Goal: Answer question/provide support

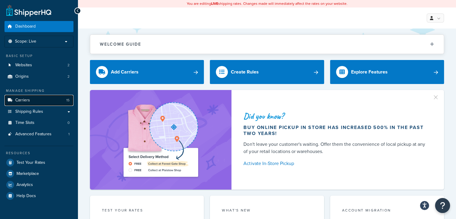
click at [31, 101] on link "Carriers 15" at bounding box center [38, 100] width 69 height 11
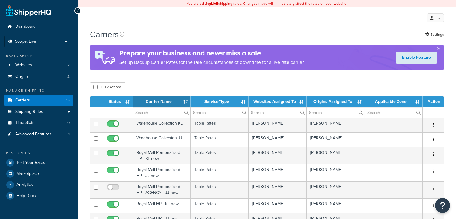
select select "15"
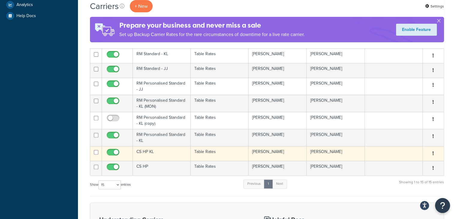
scroll to position [150, 0]
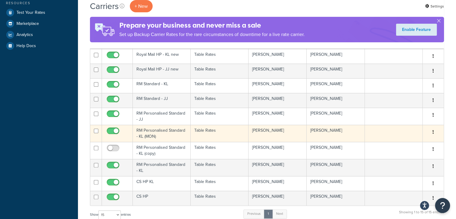
click at [146, 132] on td "RM Personalised Standard - KL (MON)" at bounding box center [162, 133] width 58 height 17
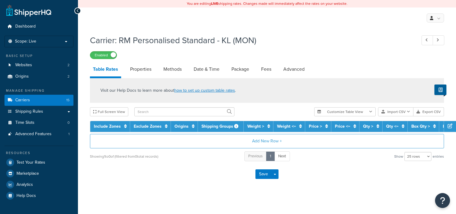
select select "25"
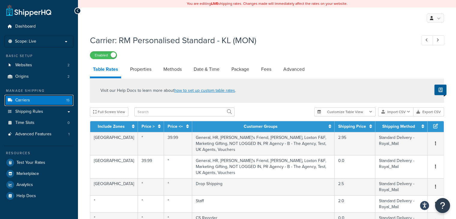
click at [24, 99] on span "Carriers" at bounding box center [22, 100] width 15 height 5
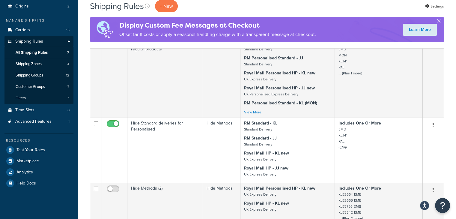
scroll to position [60, 0]
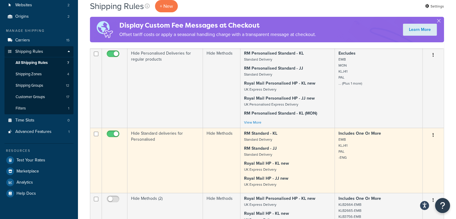
click at [304, 147] on p "RM Standard - JJ Standard Delivery" at bounding box center [287, 151] width 87 height 12
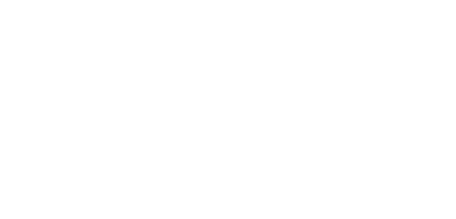
select select "HIDE"
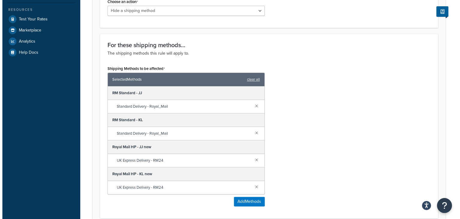
scroll to position [240, 0]
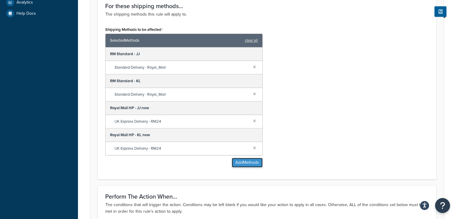
click at [243, 165] on button "Add Methods" at bounding box center [247, 163] width 31 height 10
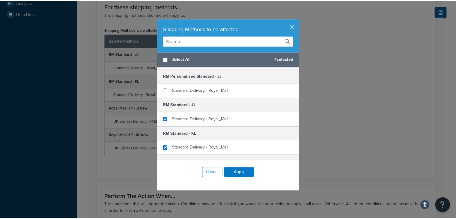
scroll to position [110, 0]
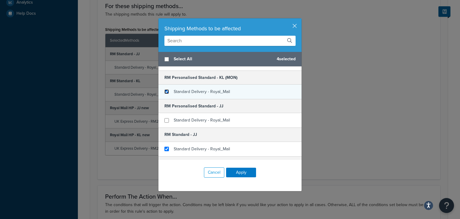
click at [165, 91] on input "checkbox" at bounding box center [167, 91] width 4 height 4
checkbox input "true"
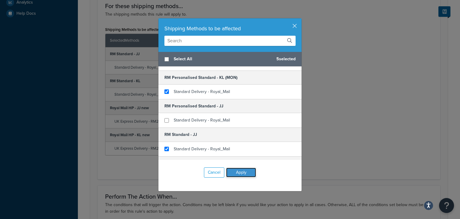
click at [239, 169] on button "Apply" at bounding box center [241, 173] width 30 height 10
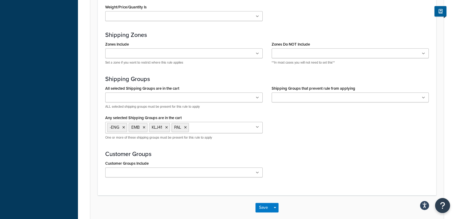
scroll to position [510, 0]
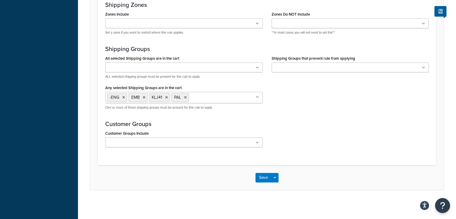
click at [264, 181] on div "Save Save Dropdown Save and Edit Save and Duplicate Save and Create New" at bounding box center [266, 177] width 353 height 25
click at [261, 178] on button "Save" at bounding box center [263, 178] width 16 height 10
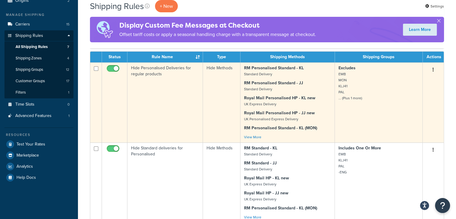
scroll to position [90, 0]
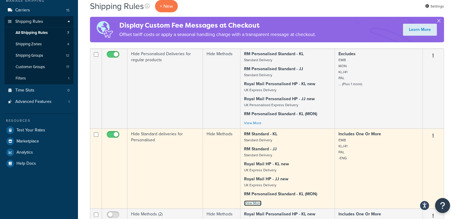
click at [250, 204] on link "View More" at bounding box center [252, 202] width 17 height 5
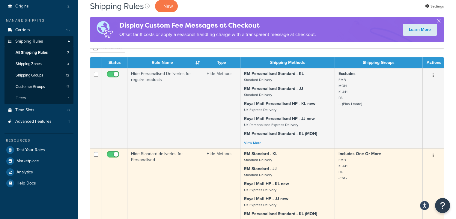
scroll to position [60, 0]
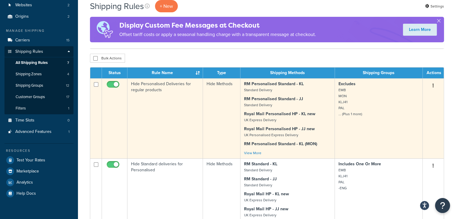
click at [354, 115] on small "EMB MON KLJ41 PAL ... (Plus 1 more)" at bounding box center [350, 101] width 24 height 29
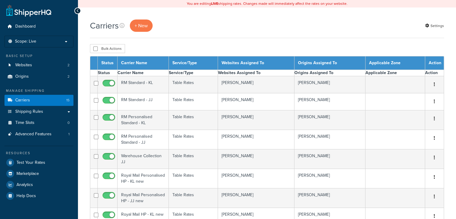
select select "15"
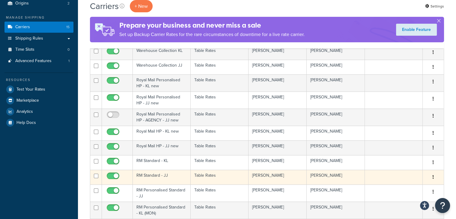
scroll to position [60, 0]
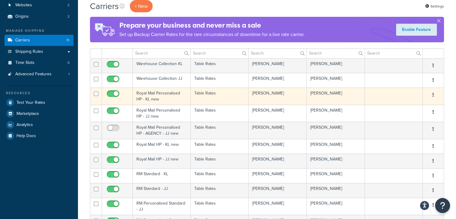
click at [172, 98] on td "Royal Mail Personalised HP - KL new" at bounding box center [162, 95] width 58 height 17
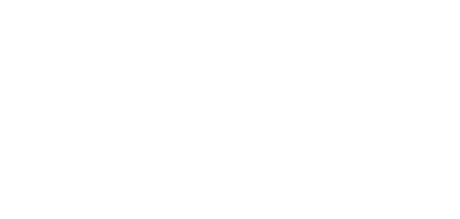
select select "25"
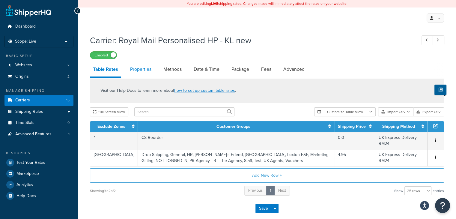
click at [140, 70] on link "Properties" at bounding box center [140, 69] width 27 height 14
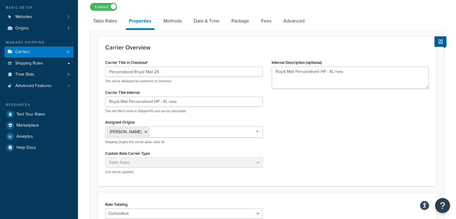
scroll to position [45, 0]
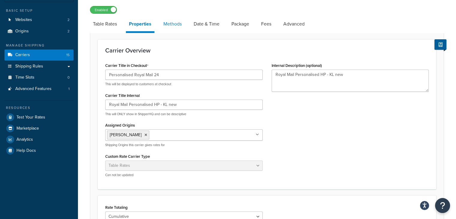
click at [171, 27] on link "Methods" at bounding box center [172, 24] width 24 height 14
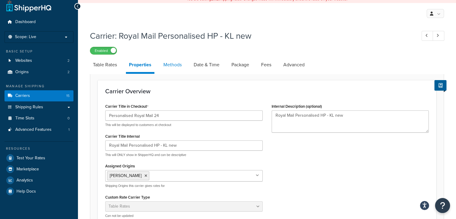
select select "25"
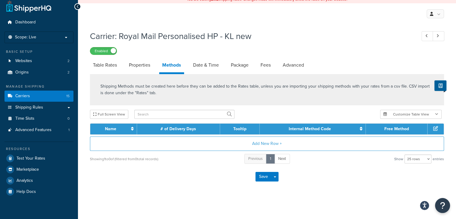
scroll to position [16, 0]
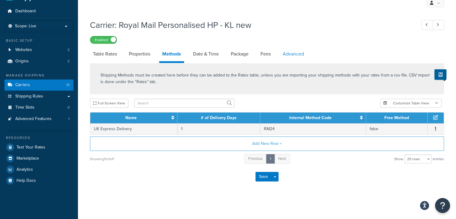
click at [295, 59] on link "Advanced" at bounding box center [293, 54] width 27 height 14
select select "false"
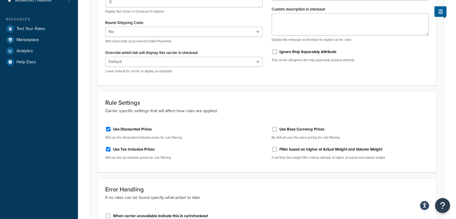
scroll to position [22, 0]
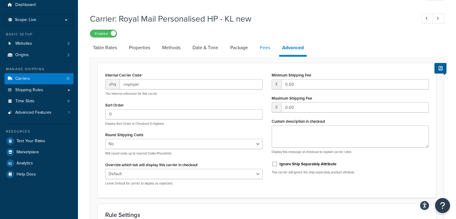
click at [273, 48] on link "Fees" at bounding box center [265, 47] width 16 height 14
select select "AFTER"
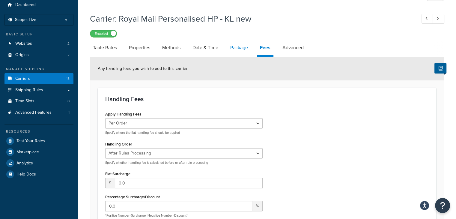
click at [240, 55] on link "Package" at bounding box center [239, 47] width 24 height 14
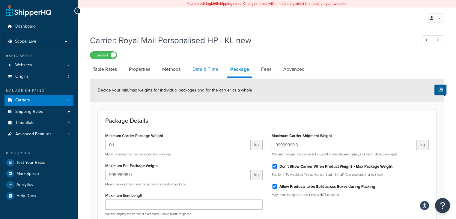
click at [204, 72] on link "Date & Time" at bounding box center [205, 69] width 32 height 14
select select "MMMd"
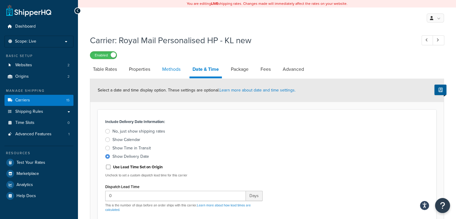
click at [171, 68] on link "Methods" at bounding box center [171, 69] width 24 height 14
select select "25"
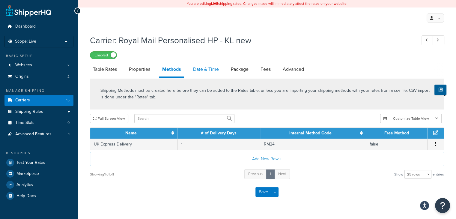
click at [198, 75] on link "Date & Time" at bounding box center [206, 69] width 32 height 14
select select "MMMd"
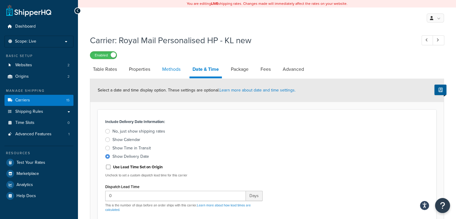
click at [163, 66] on link "Methods" at bounding box center [171, 69] width 24 height 14
select select "25"
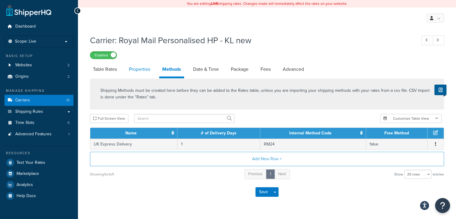
click at [139, 69] on link "Properties" at bounding box center [139, 69] width 27 height 14
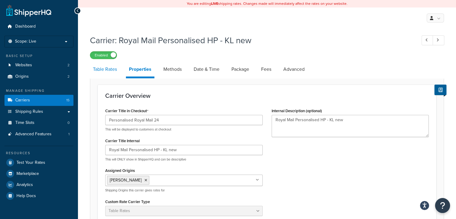
click at [113, 67] on link "Table Rates" at bounding box center [105, 69] width 30 height 14
select select "25"
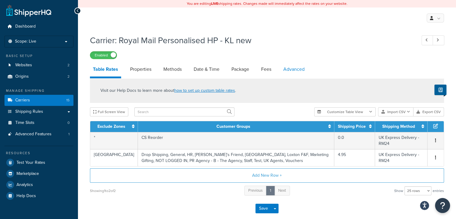
click at [292, 67] on link "Advanced" at bounding box center [293, 69] width 27 height 14
select select "false"
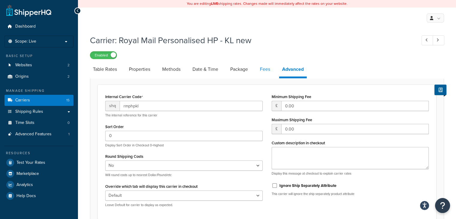
click at [259, 72] on link "Fees" at bounding box center [265, 69] width 16 height 14
select select "AFTER"
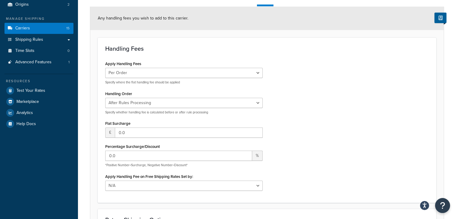
scroll to position [60, 0]
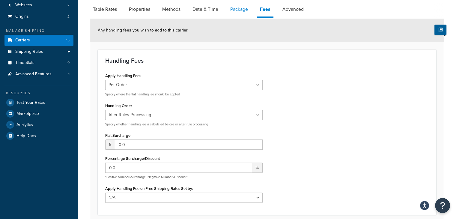
click at [239, 15] on link "Package" at bounding box center [239, 9] width 24 height 14
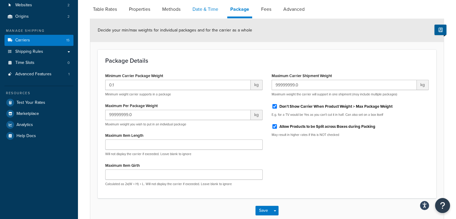
click at [194, 14] on link "Date & Time" at bounding box center [205, 9] width 32 height 14
select select "MMMd"
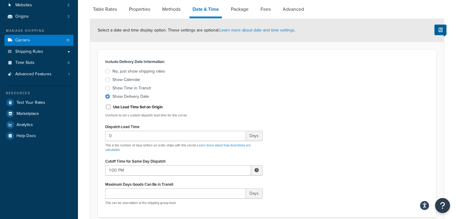
click at [157, 11] on li "Properties" at bounding box center [142, 9] width 33 height 14
click at [162, 12] on link "Methods" at bounding box center [171, 9] width 24 height 14
select select "25"
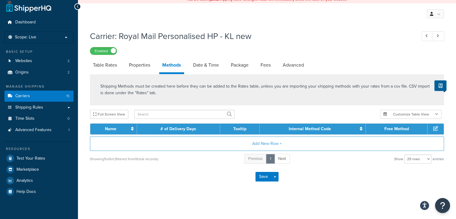
scroll to position [4, 0]
click at [129, 9] on div "My Profile Billing Global Settings Contact Us Logout" at bounding box center [267, 13] width 378 height 21
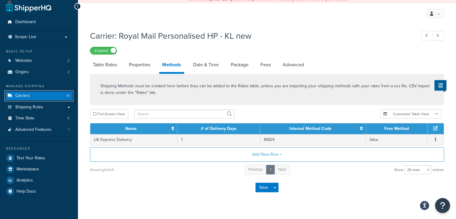
click at [44, 94] on link "Carriers 15" at bounding box center [38, 95] width 69 height 11
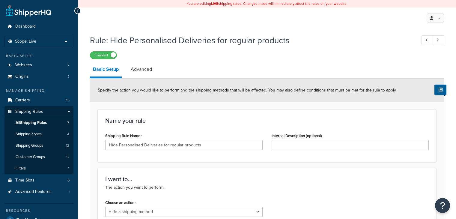
select select "HIDE"
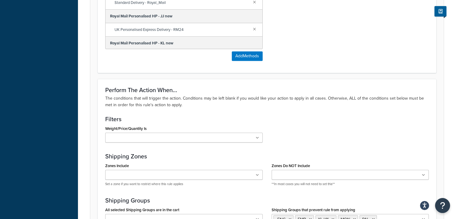
scroll to position [209, 0]
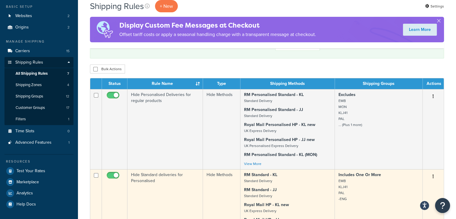
scroll to position [60, 0]
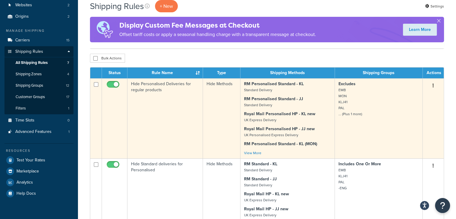
click at [381, 126] on td "Excludes EMB MON KLJ41 PAL ... (Plus 1 more)" at bounding box center [379, 118] width 88 height 80
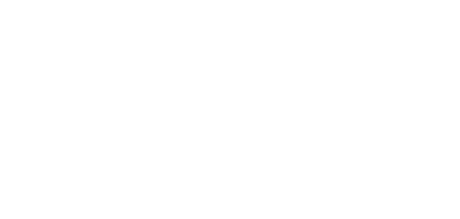
select select "HIDE"
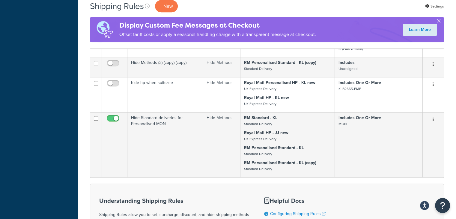
scroll to position [330, 0]
click at [354, 139] on td "Includes One Or More MON" at bounding box center [379, 144] width 88 height 65
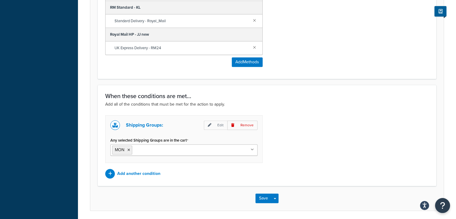
scroll to position [360, 0]
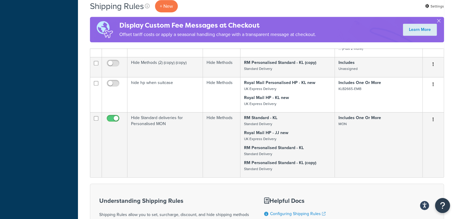
scroll to position [330, 0]
click at [438, 21] on button "button" at bounding box center [438, 21] width 1 height 1
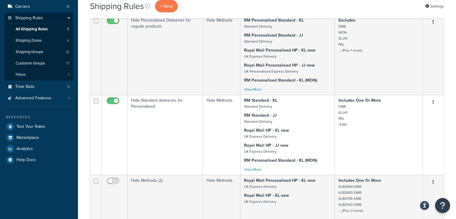
scroll to position [60, 0]
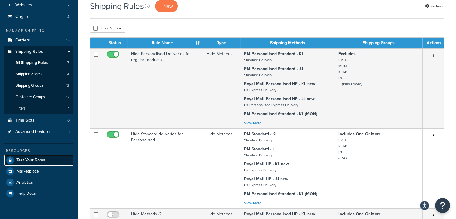
click at [32, 160] on span "Test Your Rates" at bounding box center [30, 160] width 29 height 5
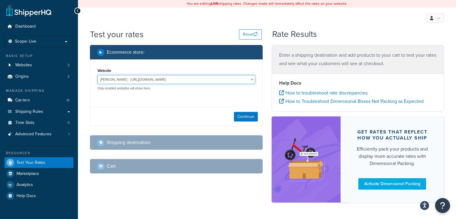
click at [211, 77] on select "Joma Jewellery - https://jomajewellery.com/ Katie Loxton - https://katieloxton.…" at bounding box center [176, 79] width 158 height 9
select select "50b97fc19b2c6b93f6437832e363c3e1"
click at [97, 75] on select "Joma Jewellery - https://jomajewellery.com/ Katie Loxton - https://katieloxton.…" at bounding box center [176, 79] width 158 height 9
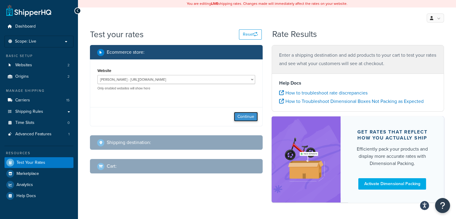
click at [250, 115] on button "Continue" at bounding box center [246, 117] width 24 height 10
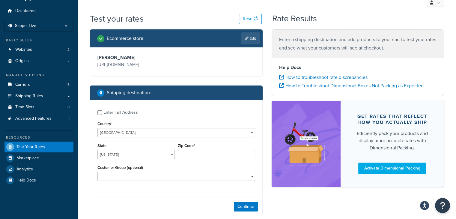
scroll to position [30, 0]
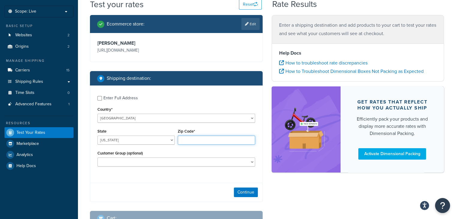
click at [192, 141] on input "Zip Code*" at bounding box center [216, 139] width 77 height 9
type input "le114jp"
click at [240, 189] on button "Continue" at bounding box center [246, 192] width 24 height 10
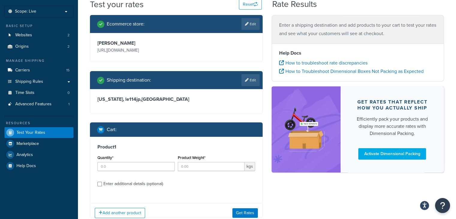
scroll to position [60, 0]
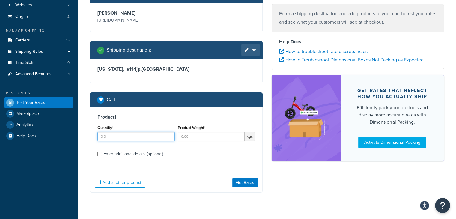
drag, startPoint x: 173, startPoint y: 136, endPoint x: 180, endPoint y: 136, distance: 6.3
click at [174, 136] on input "Quantity*" at bounding box center [135, 136] width 77 height 9
click at [183, 137] on input "Product Weight*" at bounding box center [211, 136] width 67 height 9
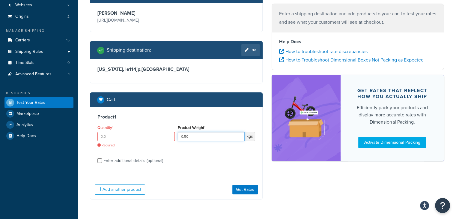
type input "0.50"
click at [97, 158] on div "Product 1 Quantity* Required Product Weight* 0.50 kgs Enter additional details …" at bounding box center [176, 141] width 172 height 68
click at [100, 160] on input "Enter additional details (optional)" at bounding box center [99, 160] width 4 height 4
checkbox input "true"
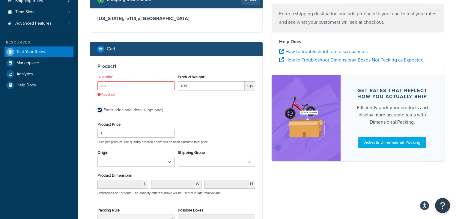
scroll to position [141, 0]
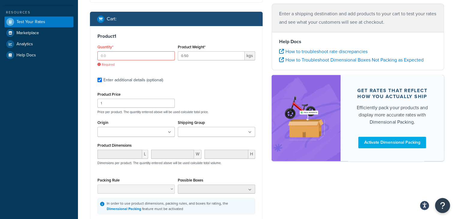
click at [190, 133] on input "Shipping Group" at bounding box center [205, 132] width 53 height 7
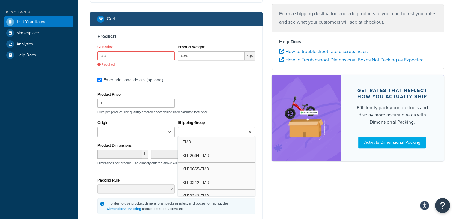
scroll to position [0, 0]
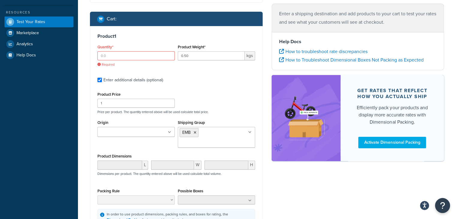
click at [145, 150] on div "Origin Joma Jewellery Katie Loxton Shipping Group EMB -ENG KLB2664-EMB KLB2665-…" at bounding box center [176, 135] width 161 height 34
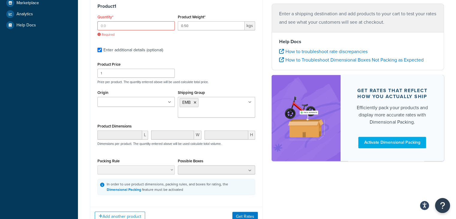
scroll to position [200, 0]
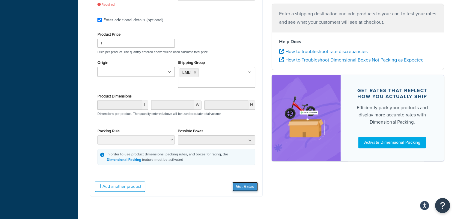
click at [242, 187] on button "Get Rates" at bounding box center [244, 187] width 25 height 10
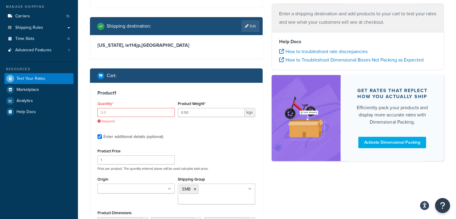
scroll to position [120, 0]
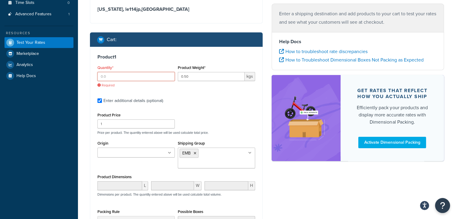
click at [155, 73] on input "Quantity*" at bounding box center [135, 76] width 77 height 9
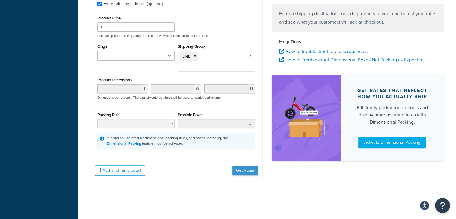
type input "1"
click at [240, 173] on button "Get Rates" at bounding box center [244, 170] width 25 height 10
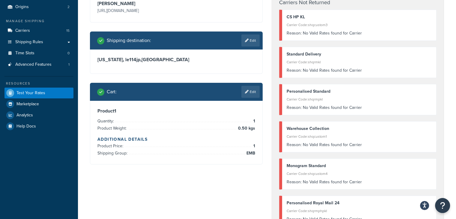
scroll to position [60, 0]
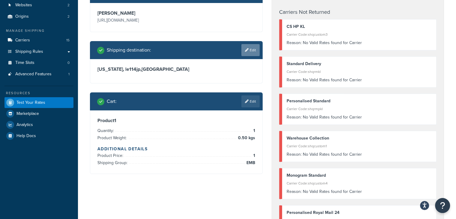
click at [247, 48] on icon at bounding box center [247, 50] width 4 height 4
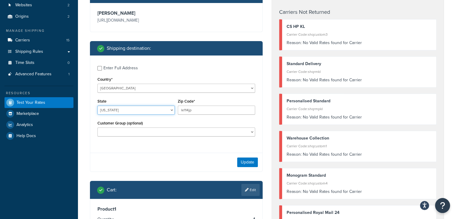
click at [147, 113] on select "Alabama Alaska American Samoa Arizona Arkansas Armed Forces Americas Armed Forc…" at bounding box center [135, 109] width 77 height 9
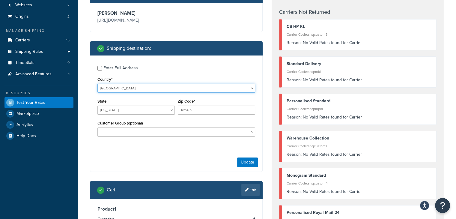
click at [233, 91] on select "United States United Kingdom Afghanistan Åland Islands Albania Algeria American…" at bounding box center [176, 88] width 158 height 9
select select "GB"
click at [97, 84] on select "United States United Kingdom Afghanistan Åland Islands Albania Algeria American…" at bounding box center [176, 88] width 158 height 9
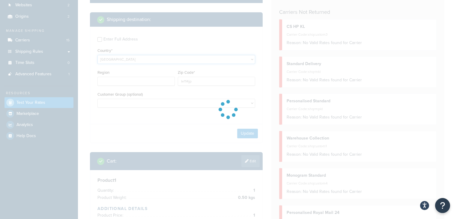
type input "AL"
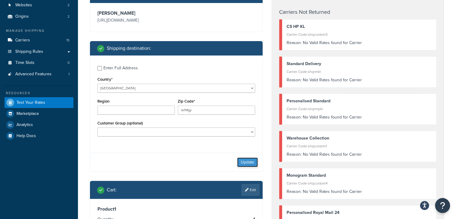
click at [244, 158] on button "Update" at bounding box center [247, 162] width 21 height 10
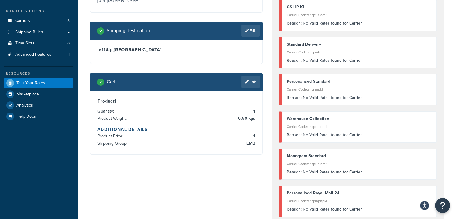
scroll to position [17, 0]
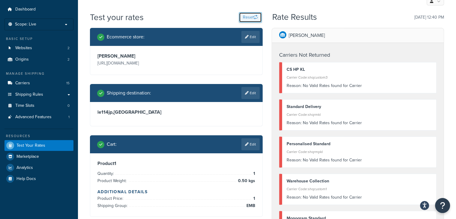
click at [251, 21] on button "Reset" at bounding box center [250, 17] width 23 height 10
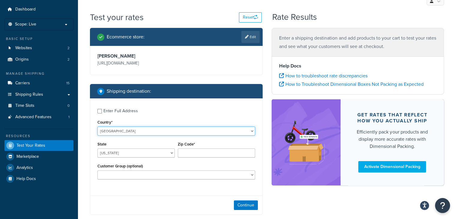
click at [191, 130] on select "United States United Kingdom Afghanistan Åland Islands Albania Algeria American…" at bounding box center [176, 130] width 158 height 9
select select "GB"
click at [97, 126] on select "United States United Kingdom Afghanistan Åland Islands Albania Algeria American…" at bounding box center [176, 130] width 158 height 9
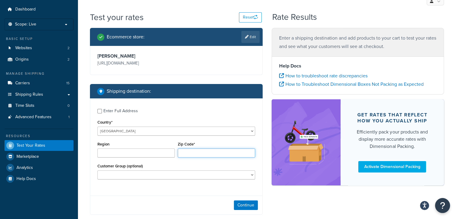
click at [198, 152] on input "Zip Code*" at bounding box center [216, 152] width 77 height 9
type input "le114jp"
click at [247, 203] on button "Continue" at bounding box center [246, 205] width 24 height 10
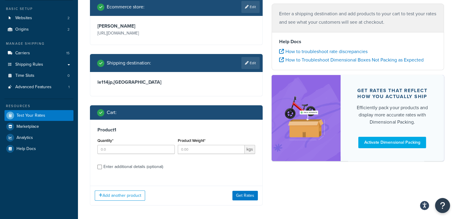
scroll to position [68, 0]
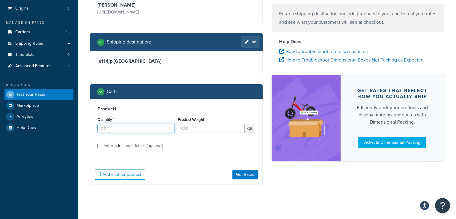
click at [156, 130] on input "Quantity*" at bounding box center [135, 128] width 77 height 9
type input "1"
click at [198, 133] on input "Product Weight*" at bounding box center [211, 128] width 67 height 9
type input "0.50"
click at [99, 147] on input "Enter additional details (optional)" at bounding box center [99, 146] width 4 height 4
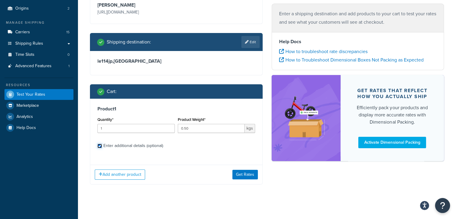
checkbox input "true"
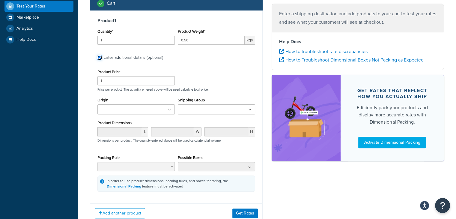
scroll to position [159, 0]
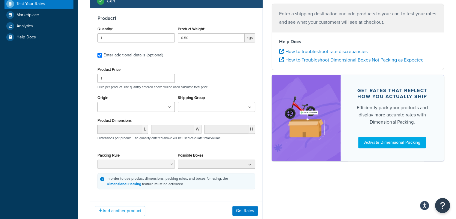
click at [199, 106] on input "Shipping Group" at bounding box center [205, 107] width 53 height 7
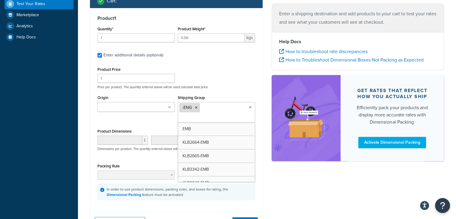
click at [197, 108] on li "-ENG" at bounding box center [189, 107] width 20 height 9
click at [196, 108] on icon at bounding box center [196, 108] width 3 height 4
click at [245, 83] on div "Product Price 1 Price per product. The quantity entered above will be used calc…" at bounding box center [176, 77] width 161 height 24
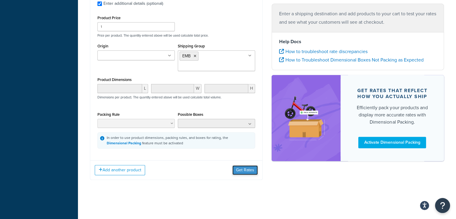
click at [246, 172] on button "Get Rates" at bounding box center [244, 170] width 25 height 10
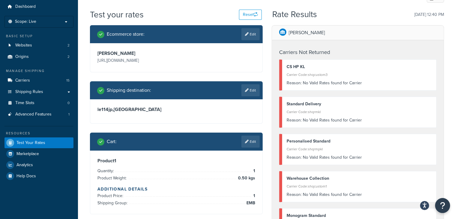
scroll to position [30, 0]
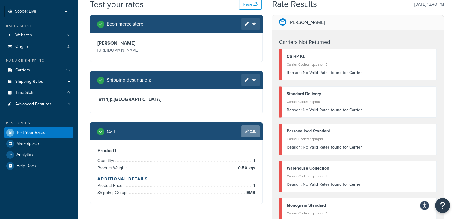
click at [254, 128] on link "Edit" at bounding box center [250, 131] width 18 height 12
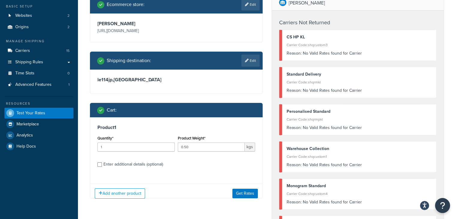
scroll to position [60, 0]
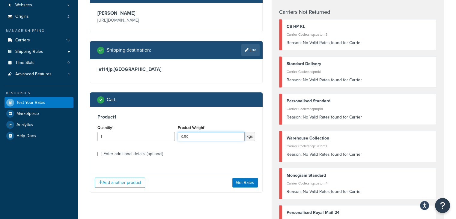
drag, startPoint x: 207, startPoint y: 139, endPoint x: 154, endPoint y: 139, distance: 53.0
click at [154, 139] on div "Quantity* 1 Product Weight* 0.50 kgs" at bounding box center [176, 134] width 161 height 22
type input "1.5"
click at [239, 136] on input "1.5" at bounding box center [211, 136] width 67 height 9
click at [251, 185] on button "Get Rates" at bounding box center [244, 183] width 25 height 10
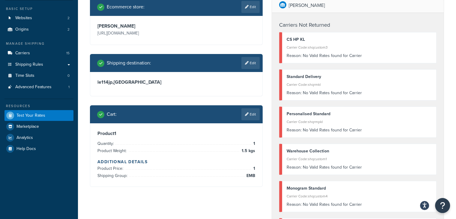
scroll to position [17, 0]
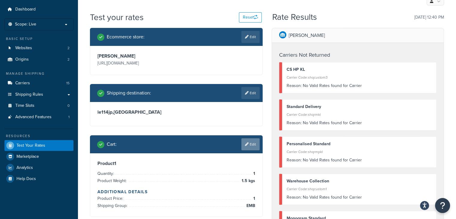
click at [252, 148] on link "Edit" at bounding box center [250, 144] width 18 height 12
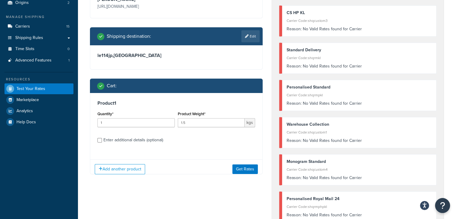
scroll to position [77, 0]
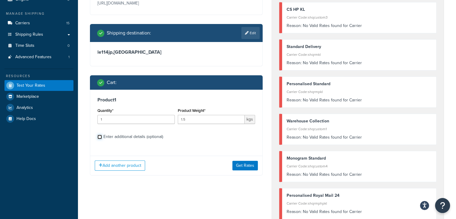
click at [101, 136] on input "Enter additional details (optional)" at bounding box center [99, 137] width 4 height 4
checkbox input "true"
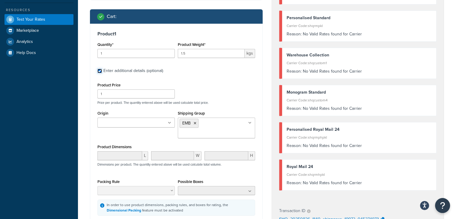
scroll to position [167, 0]
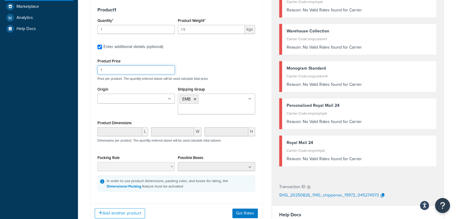
drag, startPoint x: 112, startPoint y: 71, endPoint x: 92, endPoint y: 75, distance: 20.3
click at [92, 75] on div "Product 1 Quantity* 1 Product Weight* 1.5 kgs Enter additional details (optiona…" at bounding box center [176, 99] width 172 height 199
type input "45"
click at [218, 64] on div "Product Price 45 Price per product. The quantity entered above will be used cal…" at bounding box center [176, 69] width 161 height 24
click at [253, 213] on button "Get Rates" at bounding box center [244, 213] width 25 height 10
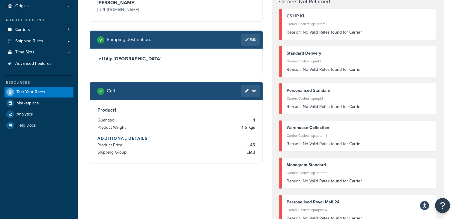
scroll to position [60, 0]
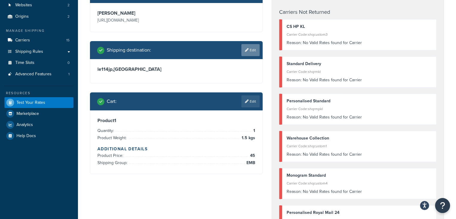
click at [255, 51] on link "Edit" at bounding box center [250, 50] width 18 height 12
select select "GB"
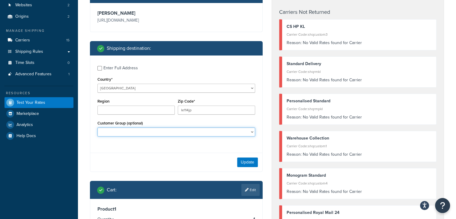
click at [159, 134] on select "BF Testing BF24 - DD4 BF24 - DD5 CS Reorder Drop Shipping General HR Katie's Fr…" at bounding box center [176, 131] width 158 height 9
select select "NOT LOGGED IN"
click at [97, 128] on select "BF Testing BF24 - DD4 BF24 - DD5 CS Reorder Drop Shipping General HR Katie's Fr…" at bounding box center [176, 131] width 158 height 9
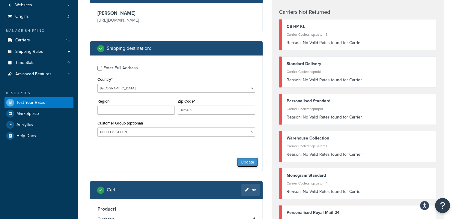
click at [240, 161] on button "Update" at bounding box center [247, 162] width 21 height 10
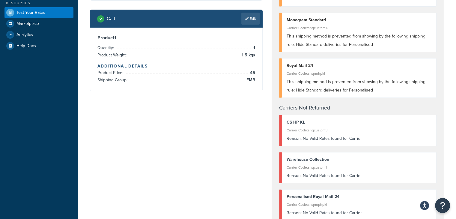
scroll to position [210, 0]
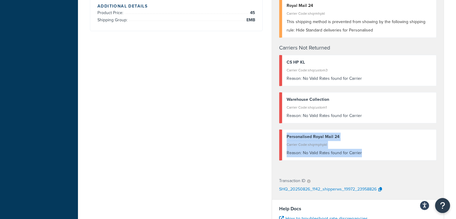
drag, startPoint x: 362, startPoint y: 153, endPoint x: 284, endPoint y: 136, distance: 79.4
click at [284, 136] on div "Personalised Royal Mail 24 Carrier Code: shqrmphpkl Reason: No Valid Rates foun…" at bounding box center [358, 144] width 158 height 31
copy div "Personalised Royal Mail 24 Carrier Code: shqrmphpkl Reason: No Valid Rates foun…"
click at [389, 137] on div "Personalised Royal Mail 24" at bounding box center [358, 136] width 145 height 8
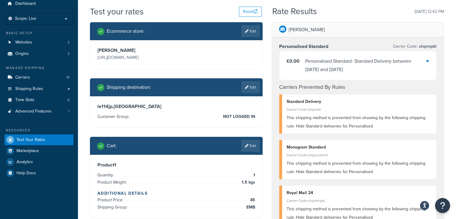
scroll to position [0, 0]
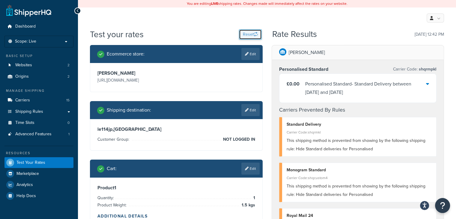
click at [248, 38] on button "Reset" at bounding box center [250, 34] width 23 height 10
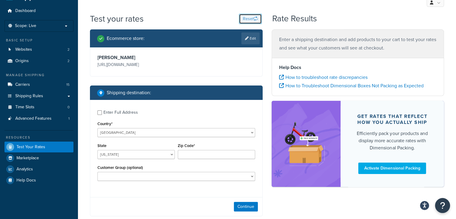
scroll to position [30, 0]
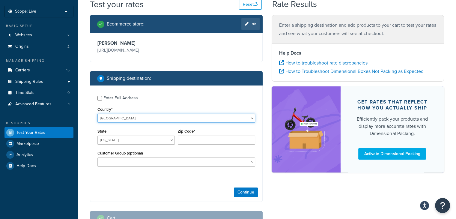
click at [156, 118] on select "United States United Kingdom Afghanistan Åland Islands Albania Algeria American…" at bounding box center [176, 118] width 158 height 9
select select "GB"
click at [97, 114] on select "United States United Kingdom Afghanistan Åland Islands Albania Algeria American…" at bounding box center [176, 118] width 158 height 9
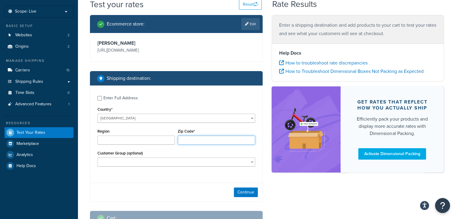
click at [192, 139] on input "Zip Code*" at bounding box center [216, 139] width 77 height 9
type input "le114jp"
click at [200, 166] on select "BF Testing BF24 - DD4 BF24 - DD5 CS Reorder Drop Shipping General HR Katie's Fr…" at bounding box center [176, 161] width 158 height 9
select select "NOT LOGGED IN"
click at [97, 158] on select "BF Testing BF24 - DD4 BF24 - DD5 CS Reorder Drop Shipping General HR Katie's Fr…" at bounding box center [176, 161] width 158 height 9
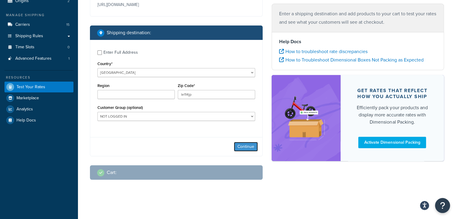
click at [245, 150] on button "Continue" at bounding box center [246, 147] width 24 height 10
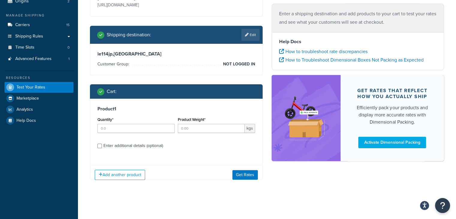
scroll to position [76, 0]
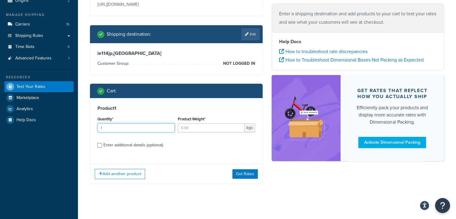
type input "1"
click at [169, 126] on input "1" at bounding box center [135, 127] width 77 height 9
type input "1"
click at [240, 126] on input "1" at bounding box center [211, 127] width 67 height 9
click at [101, 145] on input "Enter additional details (optional)" at bounding box center [99, 145] width 4 height 4
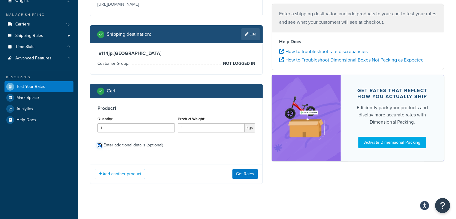
checkbox input "true"
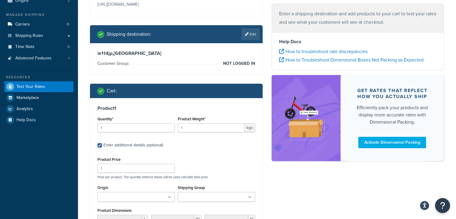
scroll to position [106, 0]
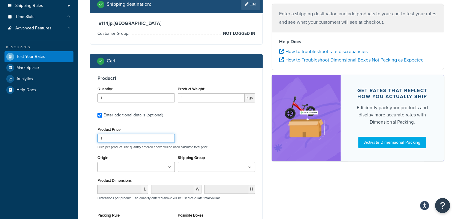
drag, startPoint x: 95, startPoint y: 139, endPoint x: 90, endPoint y: 138, distance: 4.8
click at [90, 138] on div "Product 1 Quantity* 1 Product Weight* 1 kgs Enter additional details (optional)…" at bounding box center [176, 162] width 172 height 188
click at [168, 136] on input "46" at bounding box center [135, 138] width 77 height 9
type input "45"
click at [168, 140] on input "45" at bounding box center [135, 138] width 77 height 9
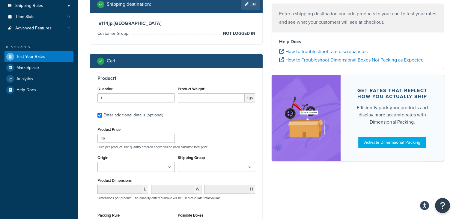
click at [199, 169] on input "Shipping Group" at bounding box center [205, 167] width 53 height 7
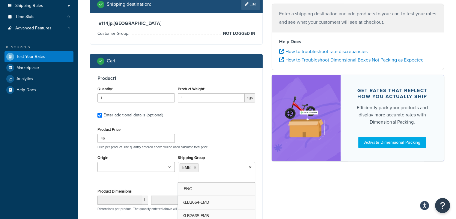
click at [143, 183] on div "Origin Joma Jewellery Katie Loxton Shipping Group EMB -ENG KLB2664-EMB KLB2665-…" at bounding box center [176, 170] width 161 height 34
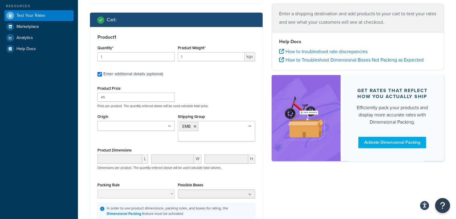
scroll to position [196, 0]
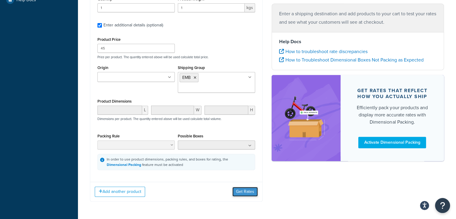
click at [237, 193] on button "Get Rates" at bounding box center [244, 192] width 25 height 10
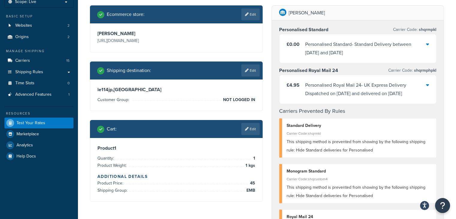
scroll to position [16, 0]
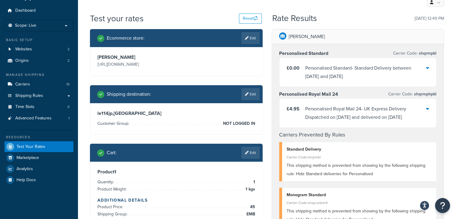
click at [427, 108] on icon at bounding box center [427, 108] width 3 height 5
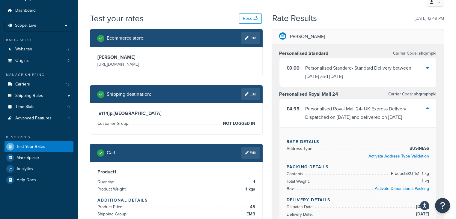
click at [427, 108] on icon at bounding box center [427, 108] width 3 height 5
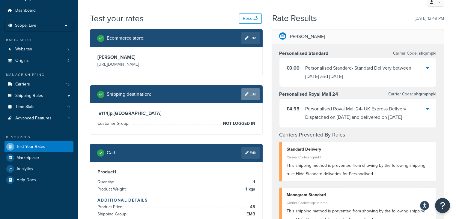
click at [253, 93] on link "Edit" at bounding box center [250, 94] width 18 height 12
select select "GB"
select select "NOT LOGGED IN"
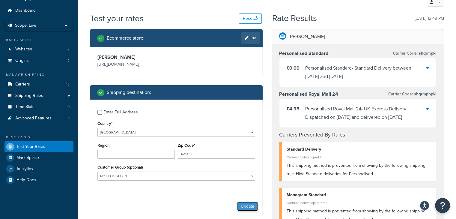
click at [248, 207] on button "Update" at bounding box center [247, 206] width 21 height 10
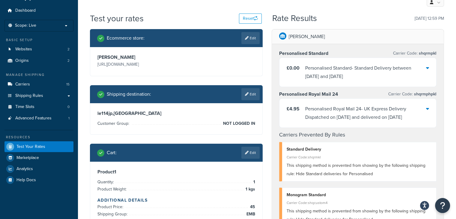
scroll to position [76, 0]
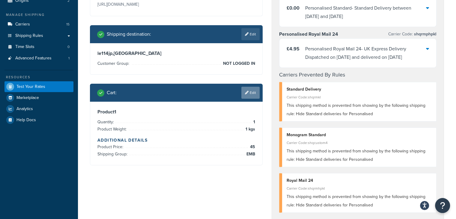
click at [249, 93] on link "Edit" at bounding box center [250, 93] width 18 height 12
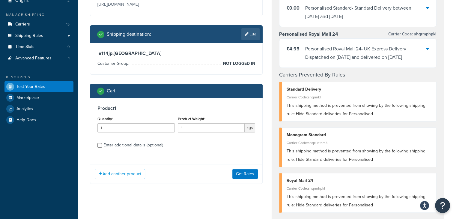
drag, startPoint x: 97, startPoint y: 142, endPoint x: 99, endPoint y: 145, distance: 3.5
click at [97, 142] on div "Enter additional details (optional)" at bounding box center [176, 145] width 158 height 10
click at [99, 145] on input "Enter additional details (optional)" at bounding box center [99, 145] width 4 height 4
checkbox input "true"
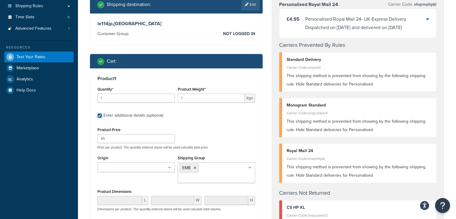
scroll to position [136, 0]
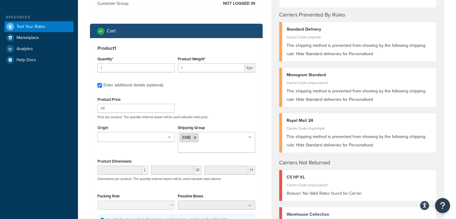
click at [194, 140] on li "EMB" at bounding box center [188, 137] width 19 height 9
click at [194, 138] on icon at bounding box center [195, 138] width 3 height 4
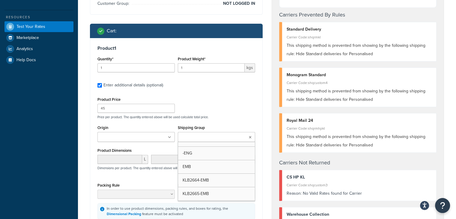
click at [199, 138] on input "Shipping Group" at bounding box center [205, 137] width 53 height 7
drag, startPoint x: 194, startPoint y: 180, endPoint x: 200, endPoint y: 177, distance: 7.1
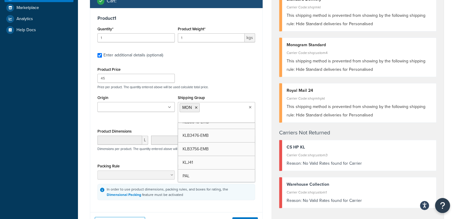
click at [234, 80] on div "Product Price 45 Price per product. The quantity entered above will be used cal…" at bounding box center [176, 77] width 161 height 24
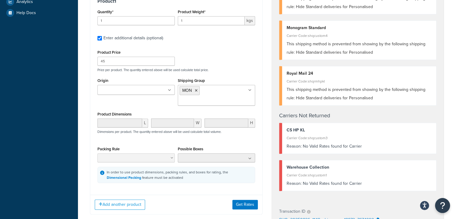
scroll to position [196, 0]
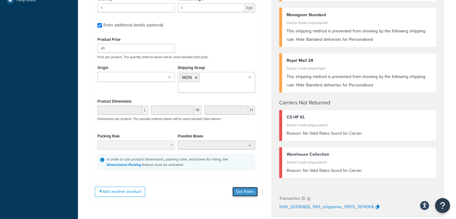
click at [242, 193] on button "Get Rates" at bounding box center [244, 192] width 25 height 10
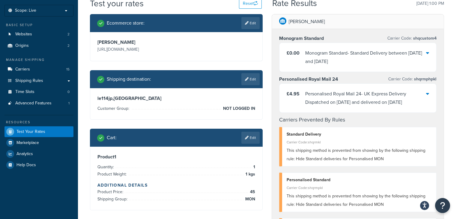
scroll to position [16, 0]
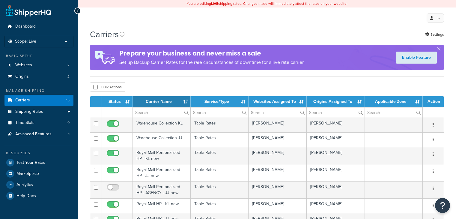
select select "15"
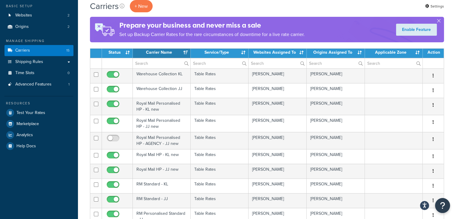
scroll to position [30, 0]
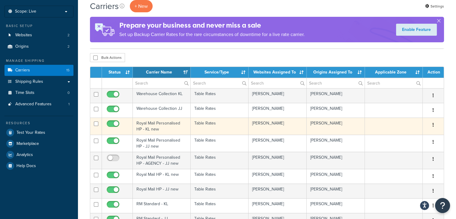
click at [172, 127] on td "Royal Mail Personalised HP - KL new" at bounding box center [162, 125] width 58 height 17
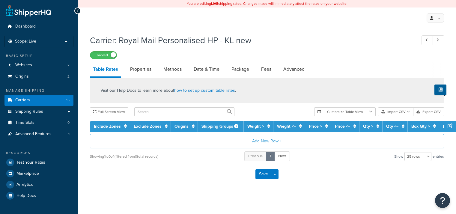
select select "25"
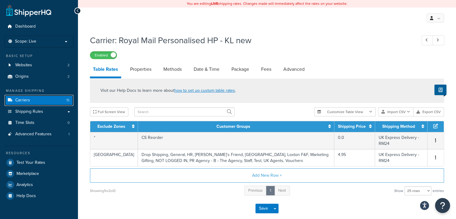
click at [26, 99] on span "Carriers" at bounding box center [22, 100] width 15 height 5
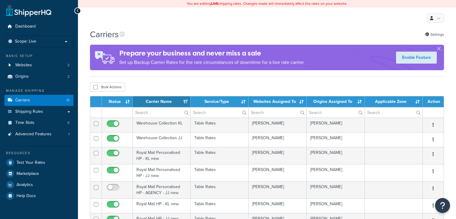
select select "15"
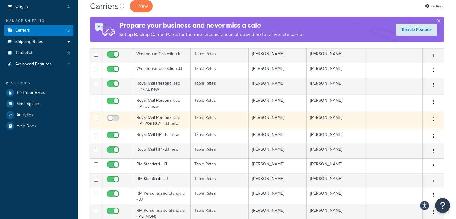
scroll to position [60, 0]
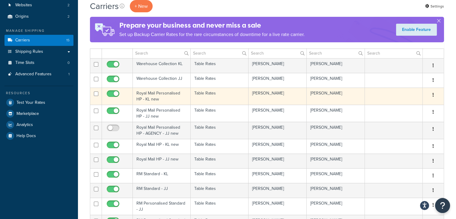
click at [174, 97] on td "Royal Mail Personalised HP - KL new" at bounding box center [162, 95] width 58 height 17
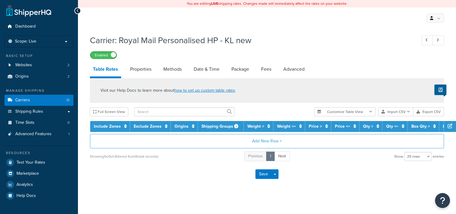
select select "25"
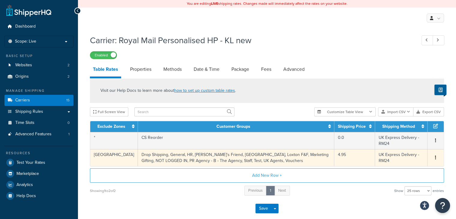
click at [320, 159] on td "Drop Shipping, General, HR, [PERSON_NAME]'s Friend, [GEOGRAPHIC_DATA], Loxton F…" at bounding box center [236, 157] width 196 height 17
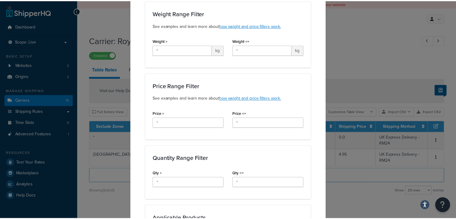
scroll to position [12, 0]
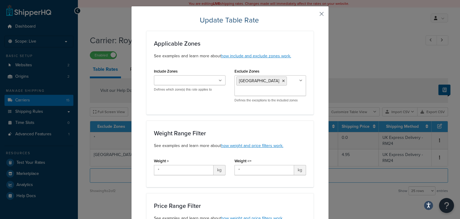
click at [314, 15] on button "button" at bounding box center [312, 15] width 1 height 1
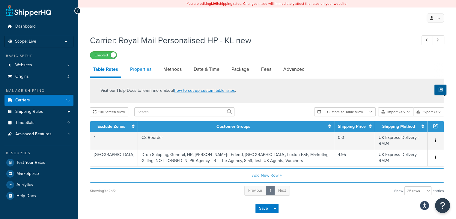
click at [150, 73] on link "Properties" at bounding box center [140, 69] width 27 height 14
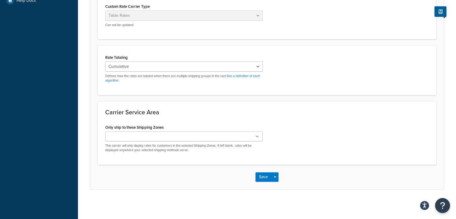
scroll to position [165, 0]
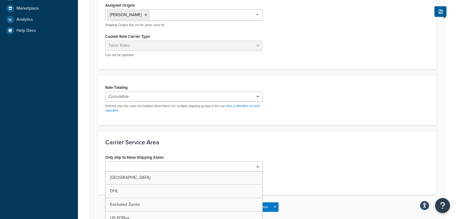
click at [230, 169] on ul at bounding box center [183, 166] width 157 height 10
click at [339, 158] on div "Only ship to these Shipping Zones Channel Islands DHL Excluded Zones [GEOGRAPHI…" at bounding box center [267, 170] width 332 height 34
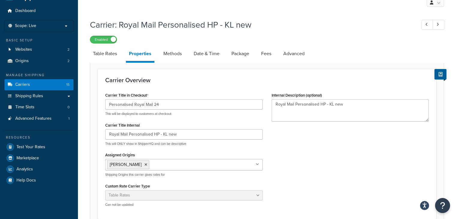
scroll to position [15, 0]
click at [303, 58] on link "Advanced" at bounding box center [293, 54] width 27 height 14
select select "false"
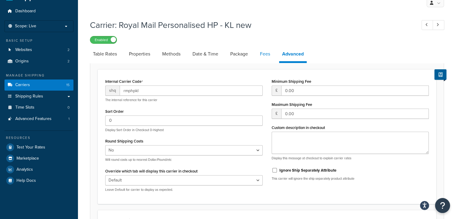
click at [268, 54] on link "Fees" at bounding box center [265, 54] width 16 height 14
select select "AFTER"
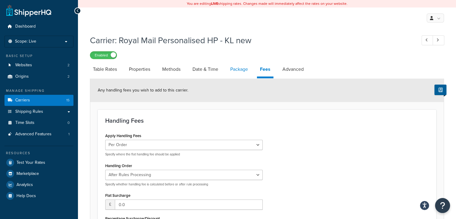
click at [243, 65] on link "Package" at bounding box center [239, 69] width 24 height 14
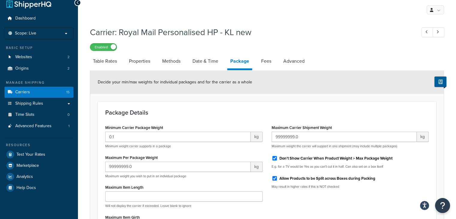
scroll to position [4, 0]
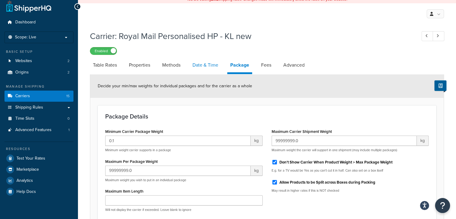
click at [211, 68] on link "Date & Time" at bounding box center [205, 65] width 32 height 14
select select "MMMd"
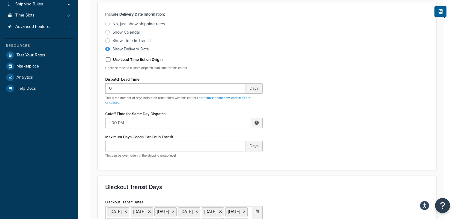
scroll to position [124, 0]
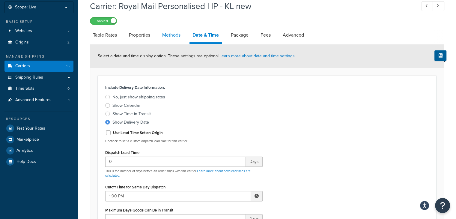
click at [171, 33] on link "Methods" at bounding box center [171, 35] width 24 height 14
select select "25"
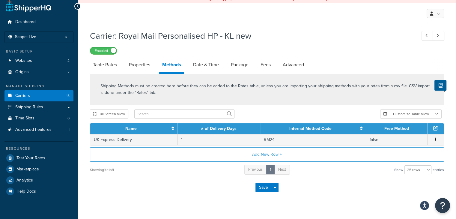
scroll to position [16, 0]
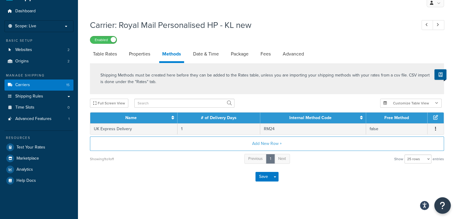
click at [441, 207] on icon "Open Resource Center" at bounding box center [443, 205] width 6 height 8
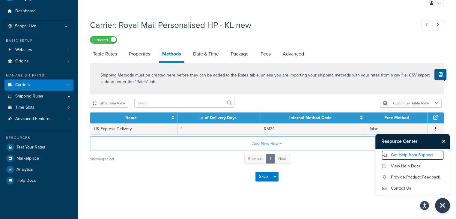
click at [406, 158] on link "Get Help from Support" at bounding box center [412, 155] width 62 height 10
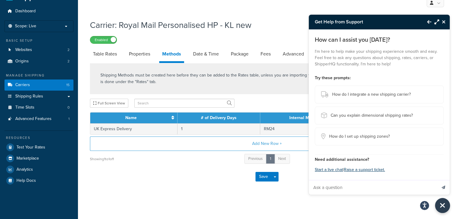
click at [354, 189] on input "Ask a question" at bounding box center [373, 187] width 128 height 14
click at [419, 187] on input "I'm trying to get express on my website for orders with EMB" at bounding box center [373, 187] width 128 height 14
type input "I'm trying to get express on my website for orders with shipping group EMB"
click at [441, 188] on icon "Send message" at bounding box center [443, 187] width 4 height 4
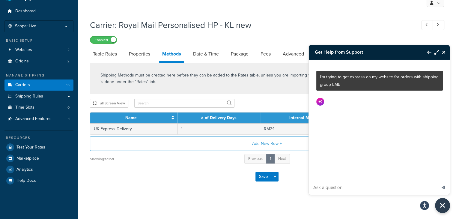
scroll to position [0, 0]
click at [362, 185] on input "Ask a question" at bounding box center [373, 187] width 128 height 14
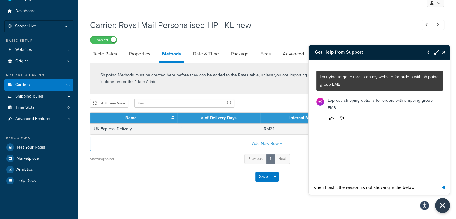
type input "when I test it the reason its not showing is the below"
click at [437, 180] on button "Send message" at bounding box center [443, 187] width 13 height 15
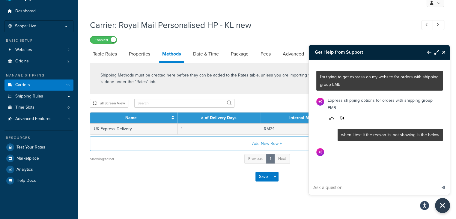
click at [303, 188] on div "You are editing LIVE shipping rates. Changes made will immediately affect the r…" at bounding box center [267, 102] width 378 height 234
click at [333, 118] on button "Thumbs up" at bounding box center [332, 118] width 8 height 8
click at [330, 120] on icon "Thumbs up" at bounding box center [331, 118] width 4 height 4
click at [443, 53] on icon "Close Resource Center" at bounding box center [444, 52] width 4 height 5
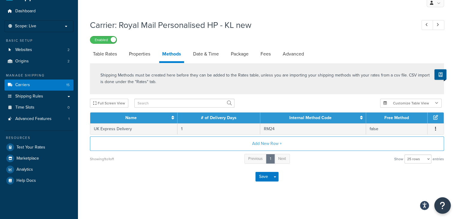
click at [444, 211] on button "Open Resource Center" at bounding box center [442, 205] width 16 height 16
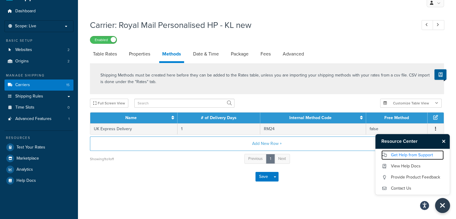
click at [407, 154] on link "Get Help from Support" at bounding box center [412, 155] width 62 height 10
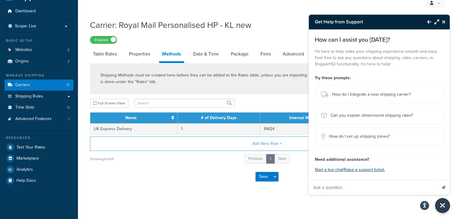
click at [340, 189] on input "Ask a question" at bounding box center [373, 187] width 128 height 14
click at [324, 168] on button "Start a live chat" at bounding box center [329, 169] width 28 height 8
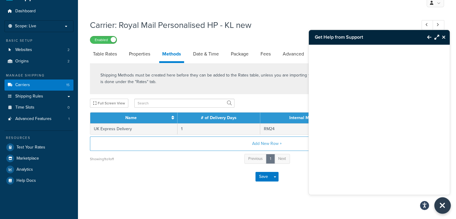
click at [441, 209] on icon "Close Resource Center" at bounding box center [442, 205] width 7 height 8
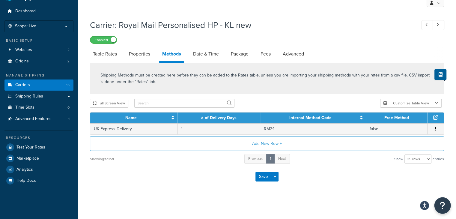
click at [441, 209] on icon "Open Resource Center" at bounding box center [443, 205] width 6 height 8
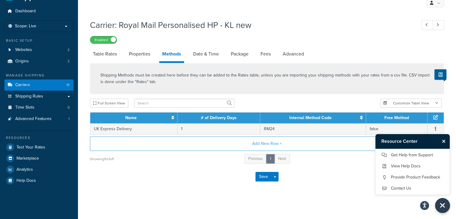
click at [330, 196] on div "Carrier: Royal Mail Personalised HP - KL new Enabled Table Rates Properties Met…" at bounding box center [267, 110] width 378 height 188
click at [443, 141] on icon "Close Resource Center" at bounding box center [444, 141] width 4 height 5
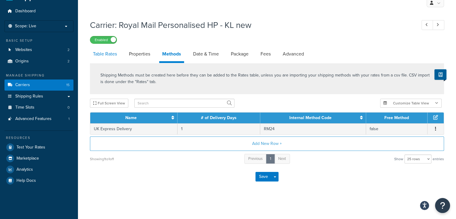
click at [103, 56] on link "Table Rates" at bounding box center [105, 54] width 30 height 14
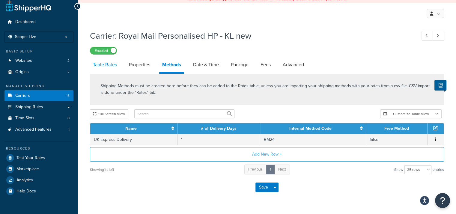
select select "25"
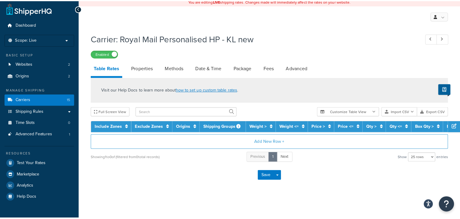
scroll to position [16, 0]
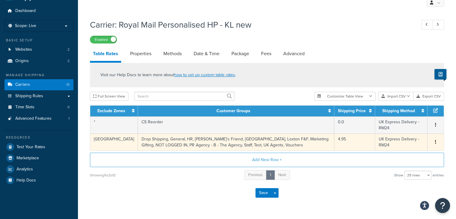
click at [274, 139] on td "Drop Shipping, General, HR, Katie's Friend, Loxton, Loxton F&F, Marketing Gifti…" at bounding box center [236, 141] width 196 height 17
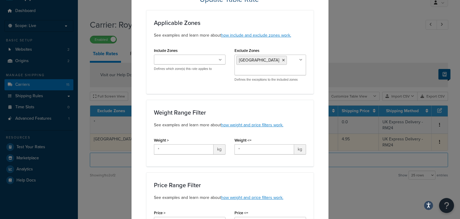
scroll to position [30, 0]
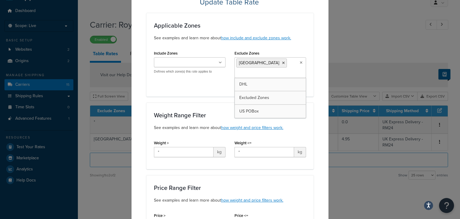
click at [300, 64] on icon at bounding box center [301, 63] width 3 height 4
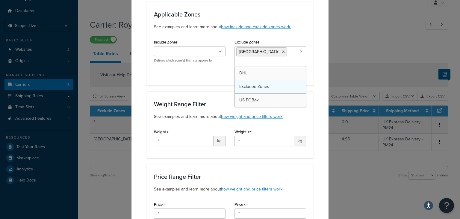
scroll to position [60, 0]
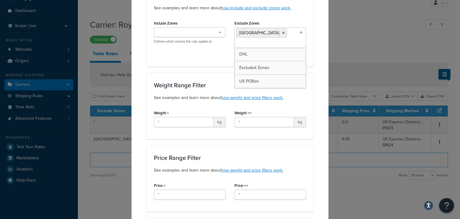
click at [298, 30] on ul "[GEOGRAPHIC_DATA]" at bounding box center [271, 37] width 72 height 21
click at [299, 33] on icon at bounding box center [300, 33] width 3 height 4
click at [373, 80] on div "Update Table Rate Applicable Zones See examples and learn more about how includ…" at bounding box center [230, 109] width 460 height 219
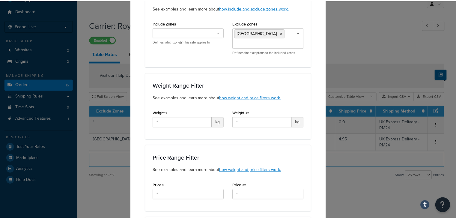
scroll to position [0, 0]
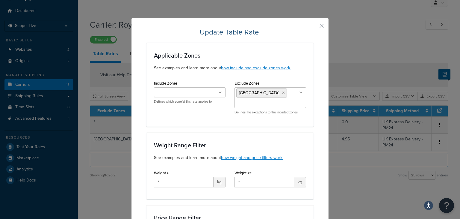
drag, startPoint x: 315, startPoint y: 19, endPoint x: 318, endPoint y: 23, distance: 5.3
click at [314, 27] on button "button" at bounding box center [312, 27] width 1 height 1
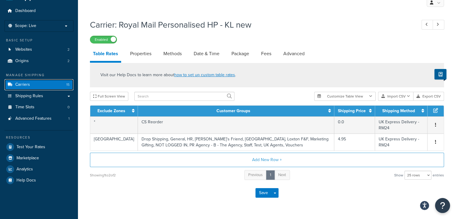
click at [29, 86] on span "Carriers" at bounding box center [22, 84] width 15 height 5
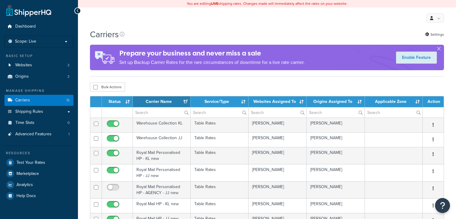
select select "15"
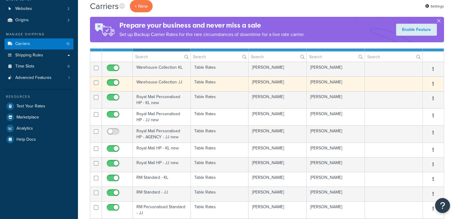
scroll to position [60, 0]
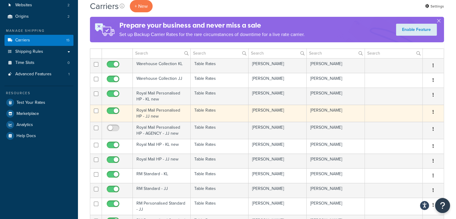
click at [180, 110] on td "Royal Mail Personalised HP - JJ new" at bounding box center [162, 113] width 58 height 17
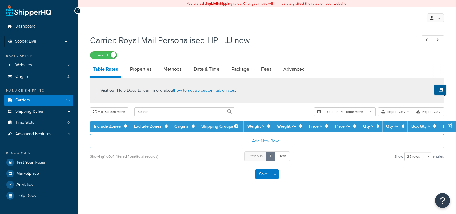
select select "25"
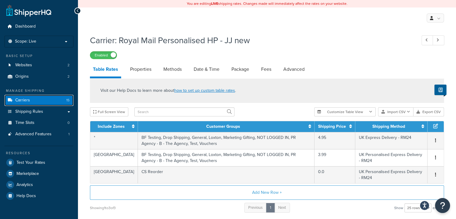
click at [18, 98] on span "Carriers" at bounding box center [22, 100] width 15 height 5
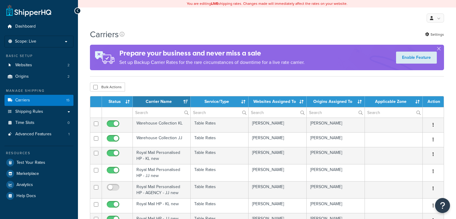
select select "15"
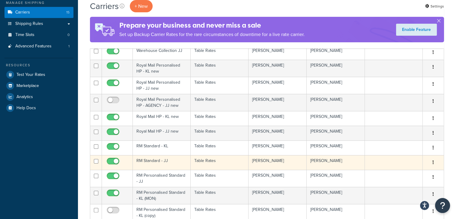
scroll to position [60, 0]
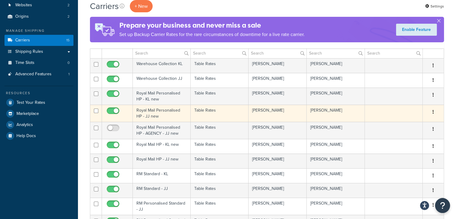
click at [173, 116] on td "Royal Mail Personalised HP - JJ new" at bounding box center [162, 113] width 58 height 17
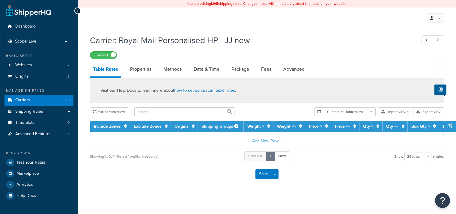
select select "25"
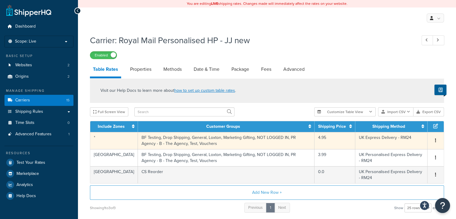
click at [223, 138] on td "BF Testing, Drop Shipping, General, Loxton, Marketing Gifting, NOT LOGGED IN, P…" at bounding box center [226, 140] width 176 height 17
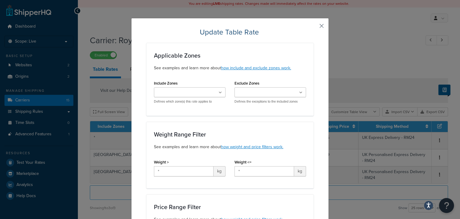
click at [314, 27] on button "button" at bounding box center [312, 27] width 1 height 1
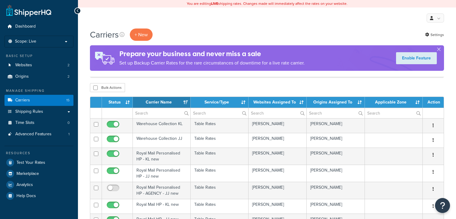
select select "15"
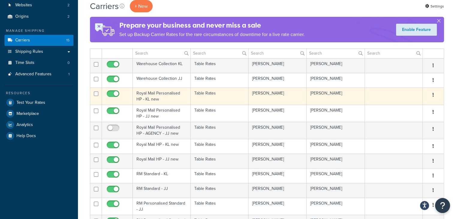
click at [194, 97] on td "Table Rates" at bounding box center [220, 95] width 58 height 17
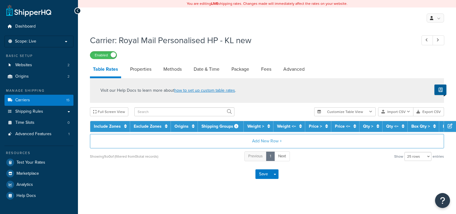
select select "25"
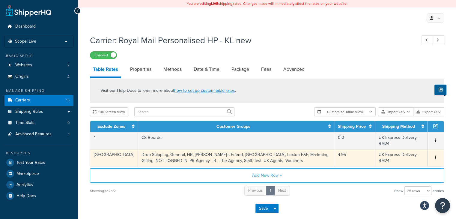
click at [273, 162] on td "Drop Shipping, General, HR, Katie's Friend, Loxton, Loxton F&F, Marketing Gifti…" at bounding box center [236, 157] width 196 height 17
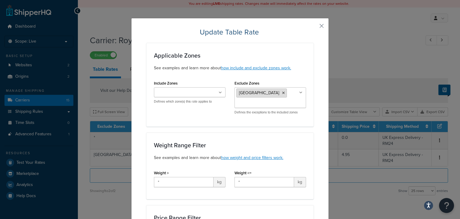
click at [282, 93] on icon at bounding box center [283, 93] width 3 height 4
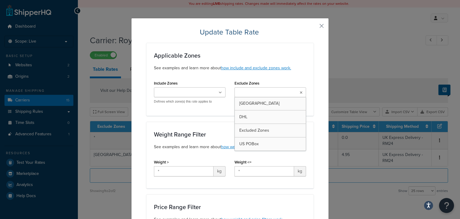
click at [215, 108] on div "Include Zones Channel Islands DHL Excluded Zones US POBox Defines which zone(s)…" at bounding box center [190, 93] width 81 height 29
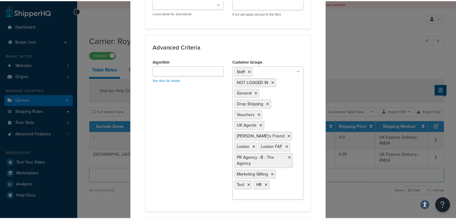
scroll to position [449, 0]
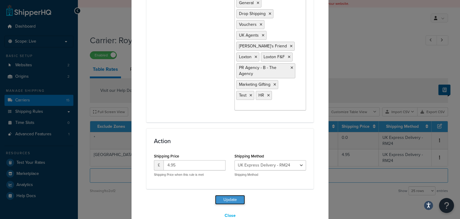
click at [233, 195] on button "Update" at bounding box center [230, 200] width 30 height 10
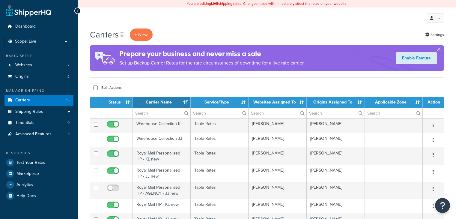
select select "15"
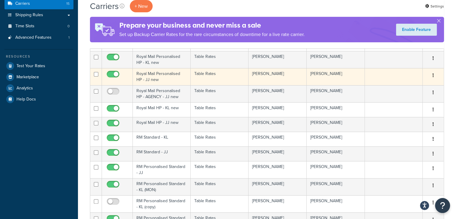
scroll to position [60, 0]
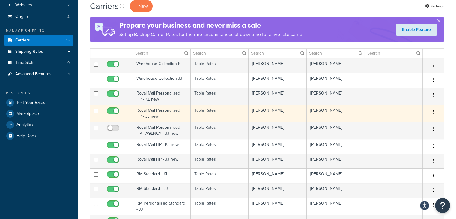
click at [172, 112] on td "Royal Mail Personalised HP - JJ new" at bounding box center [162, 113] width 58 height 17
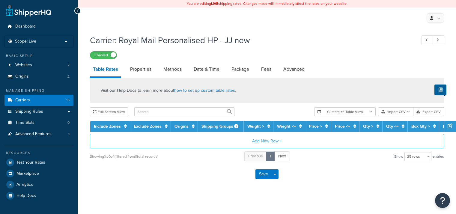
select select "25"
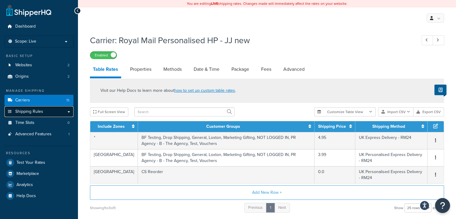
click at [34, 115] on link "Shipping Rules" at bounding box center [38, 111] width 69 height 11
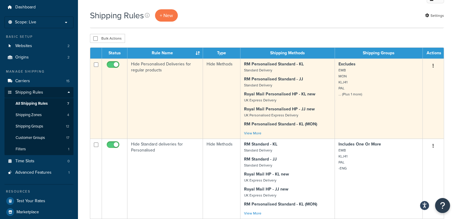
scroll to position [30, 0]
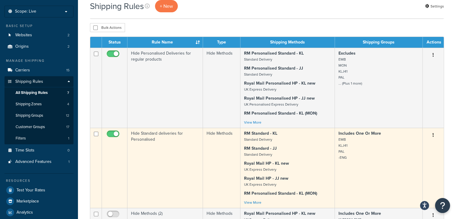
click at [303, 150] on p "RM Standard - JJ Standard Delivery" at bounding box center [287, 151] width 87 height 12
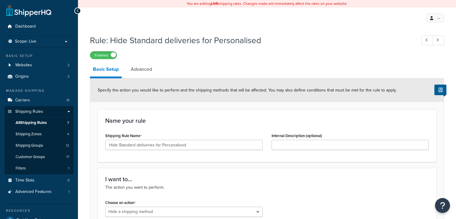
select select "HIDE"
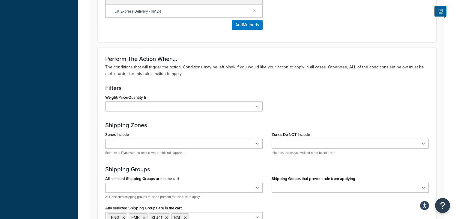
scroll to position [510, 0]
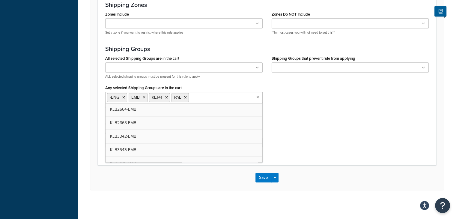
click at [222, 98] on input "Any selected Shipping Groups are in the cart" at bounding box center [216, 97] width 53 height 7
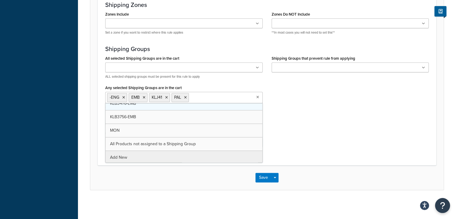
scroll to position [48, 0]
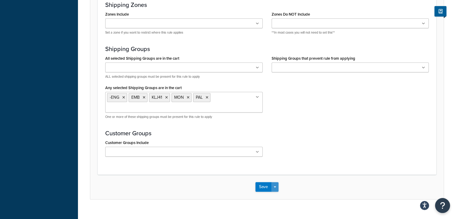
drag, startPoint x: 305, startPoint y: 160, endPoint x: 273, endPoint y: 185, distance: 41.2
click at [305, 160] on div "Perform The Action When... The conditions that will trigger the action. Conditi…" at bounding box center [267, 50] width 338 height 247
click at [265, 185] on button "Save" at bounding box center [263, 187] width 16 height 10
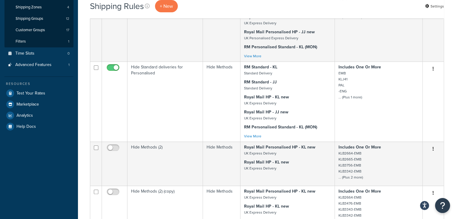
scroll to position [120, 0]
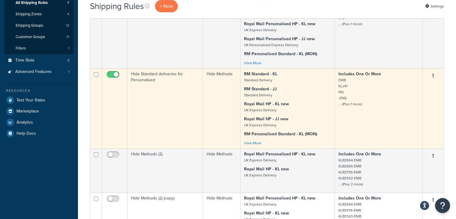
click at [345, 110] on td "Includes One Or More EMB KLJ41 PAL -ENG ... (Plus 1 more)" at bounding box center [379, 108] width 88 height 80
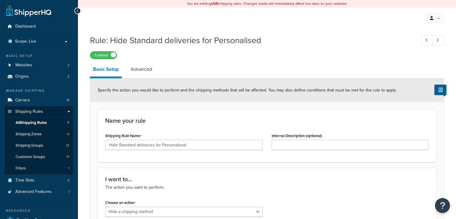
select select "HIDE"
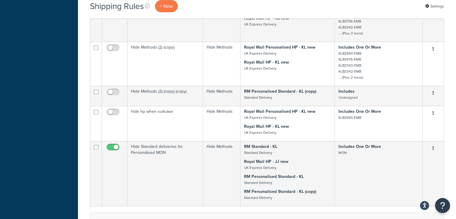
scroll to position [279, 0]
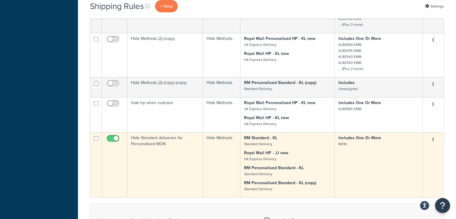
click at [307, 158] on p "Royal Mail HP - JJ new UK Express Delivery" at bounding box center [287, 156] width 87 height 12
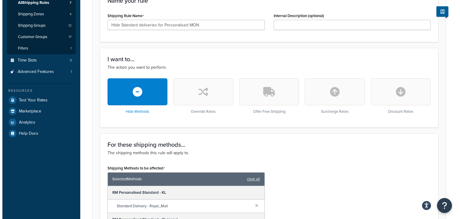
scroll to position [210, 0]
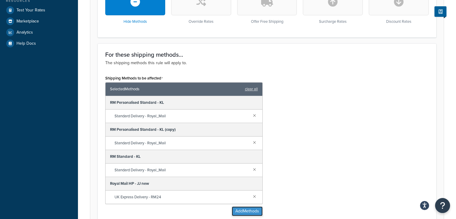
click at [243, 207] on button "Add Methods" at bounding box center [247, 211] width 31 height 10
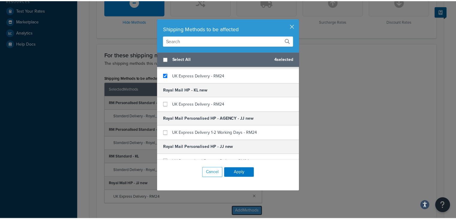
scroll to position [240, 0]
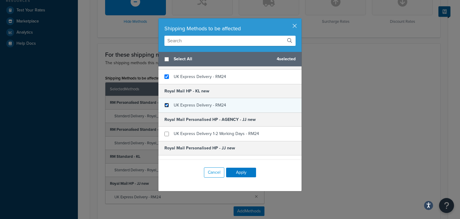
click at [165, 104] on input "checkbox" at bounding box center [167, 105] width 4 height 4
checkbox input "true"
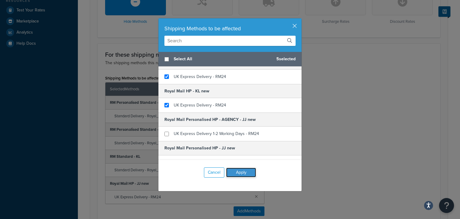
click at [236, 171] on button "Apply" at bounding box center [241, 173] width 30 height 10
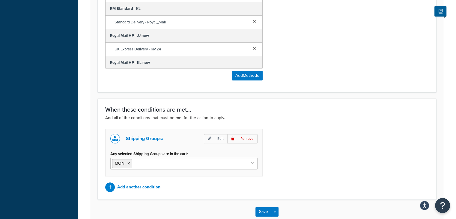
scroll to position [392, 0]
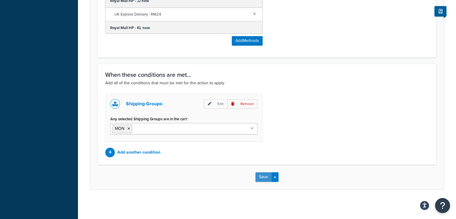
click at [264, 172] on button "Save" at bounding box center [263, 177] width 16 height 10
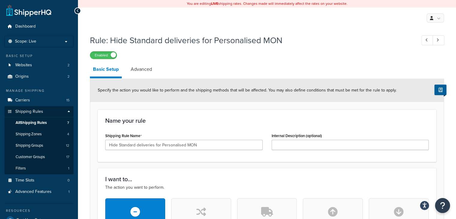
scroll to position [90, 0]
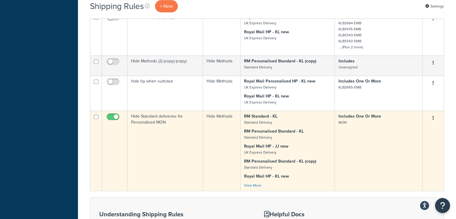
scroll to position [279, 0]
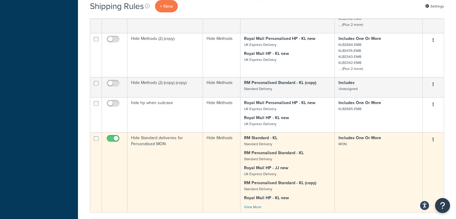
click at [318, 160] on p "RM Personalised Standard - KL Standard Delivery" at bounding box center [287, 156] width 87 height 12
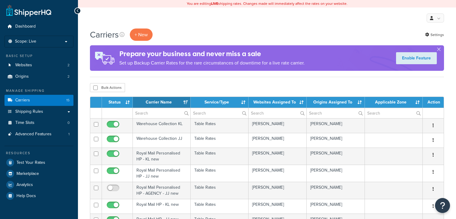
select select "15"
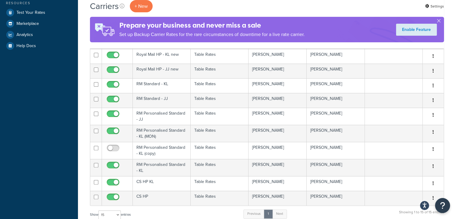
scroll to position [180, 0]
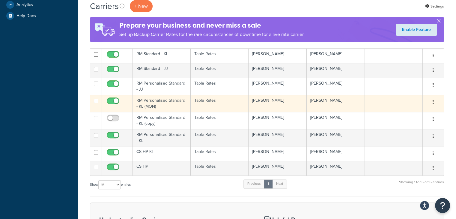
click at [211, 104] on td "Table Rates" at bounding box center [220, 103] width 58 height 17
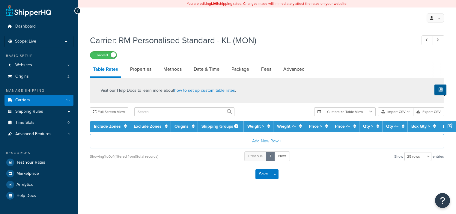
select select "25"
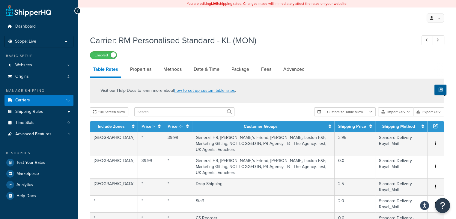
scroll to position [30, 0]
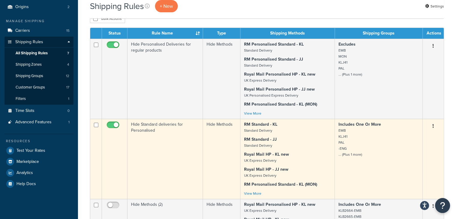
scroll to position [40, 0]
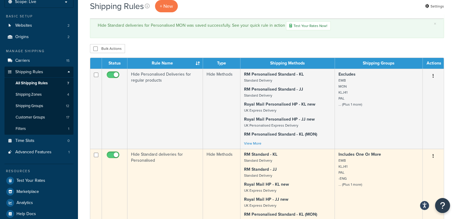
click at [309, 168] on p "RM Standard - JJ Standard Delivery" at bounding box center [287, 172] width 87 height 12
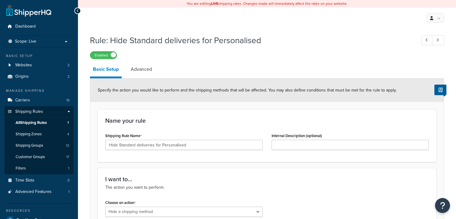
select select "HIDE"
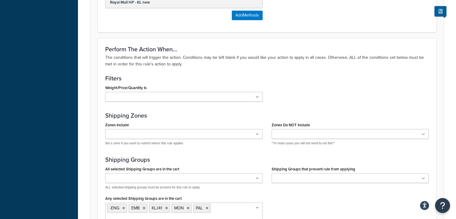
scroll to position [449, 0]
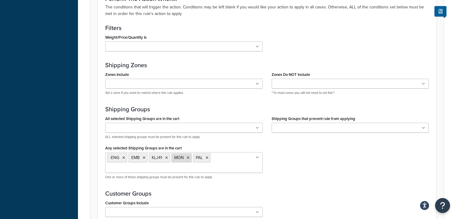
click at [187, 158] on icon at bounding box center [188, 158] width 3 height 4
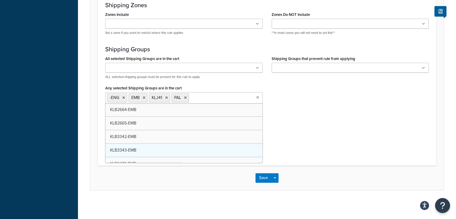
scroll to position [510, 0]
click at [262, 173] on button "Save" at bounding box center [263, 178] width 16 height 10
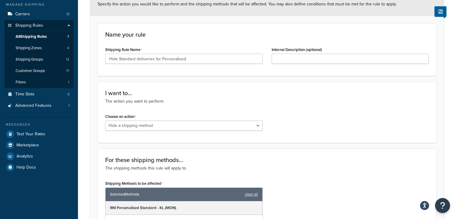
scroll to position [90, 0]
